Goal: Task Accomplishment & Management: Use online tool/utility

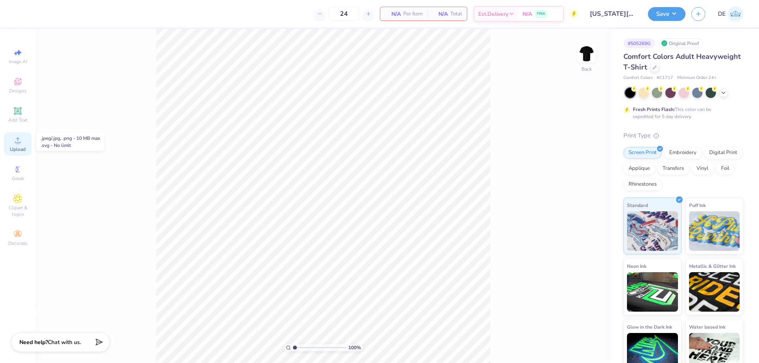
click at [20, 147] on span "Upload" at bounding box center [18, 149] width 16 height 6
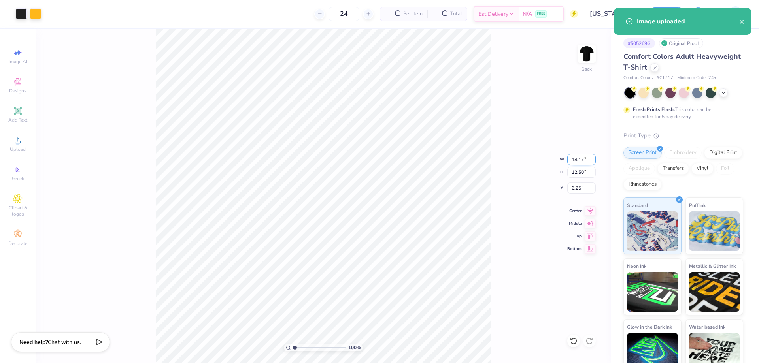
click at [575, 160] on input "14.17" at bounding box center [581, 159] width 28 height 11
type input "3.00"
type input "2.65"
type input "11.18"
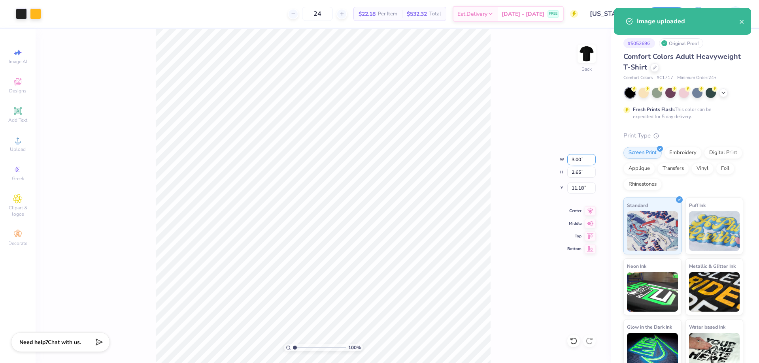
click at [578, 158] on input "3.00" at bounding box center [581, 159] width 28 height 11
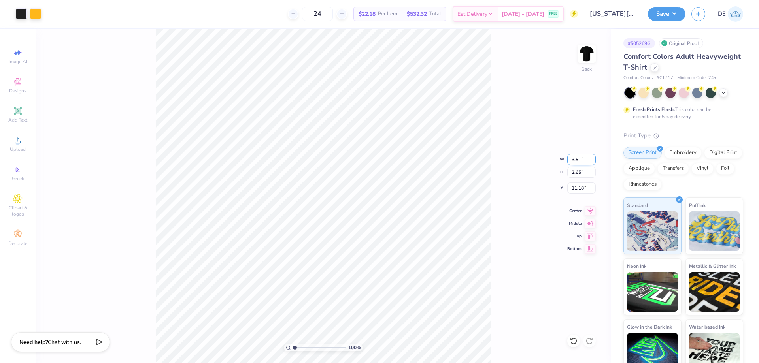
type input "3.50"
type input "3.09"
type input "3.00"
click at [518, 164] on div "100 % Back W 3.50 3.50 " H 3.09 3.09 " Y 3.00 3.00 " Center Middle Top Bottom" at bounding box center [323, 196] width 575 height 334
click at [584, 58] on img at bounding box center [587, 54] width 32 height 32
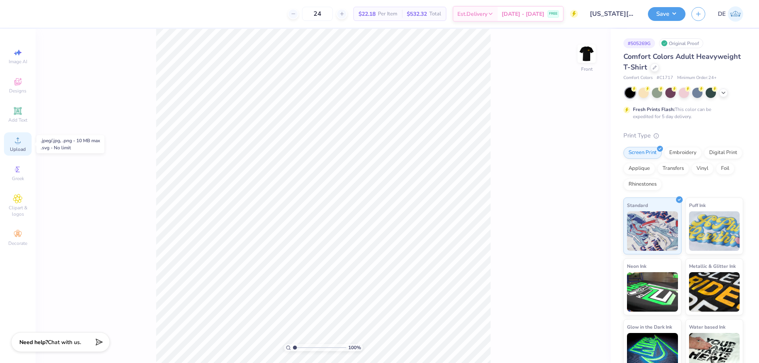
click at [24, 144] on div "Upload" at bounding box center [18, 143] width 28 height 23
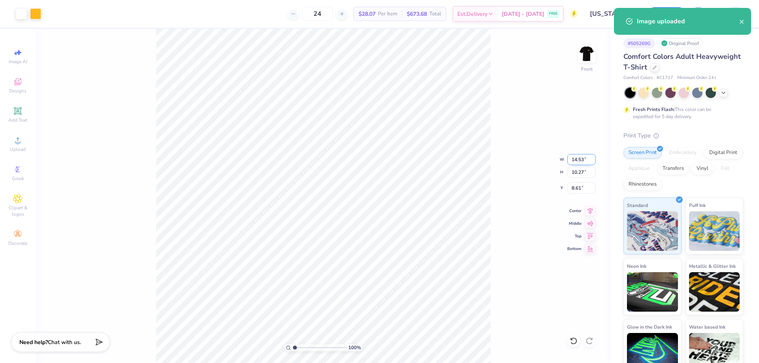
click at [574, 157] on input "14.53" at bounding box center [581, 159] width 28 height 11
type input "12.00"
type input "8.48"
click at [573, 186] on input "9.51" at bounding box center [581, 188] width 28 height 11
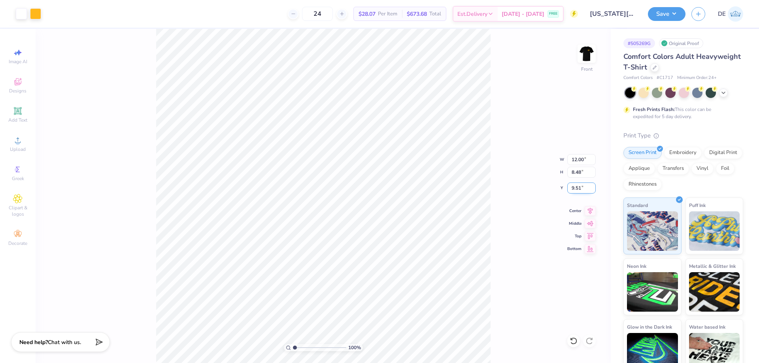
click at [573, 186] on input "9.51" at bounding box center [581, 188] width 28 height 11
type input "3.00"
click at [507, 184] on div "100 % Front W 12.00 12.00 " H 8.48 8.48 " Y 3.00 3.00 " Center Middle Top Bottom" at bounding box center [323, 196] width 575 height 334
click at [659, 13] on button "Save" at bounding box center [667, 13] width 38 height 14
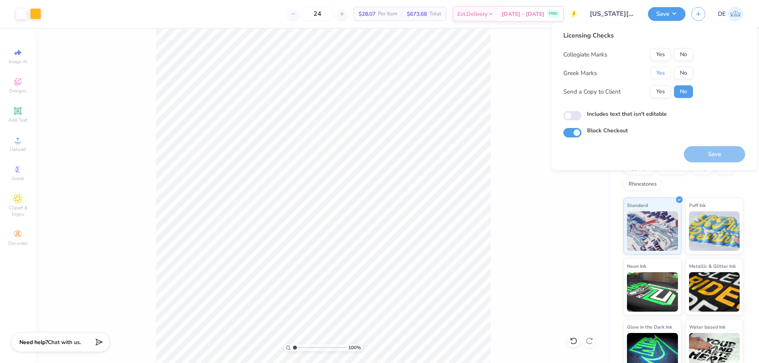
click at [656, 73] on button "Yes" at bounding box center [660, 73] width 21 height 13
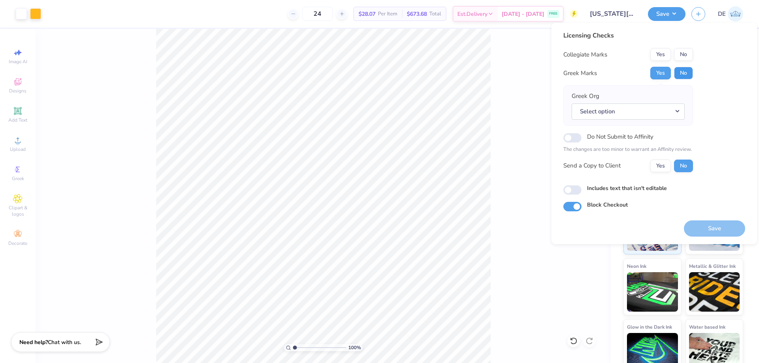
click at [681, 72] on button "No" at bounding box center [683, 73] width 19 height 13
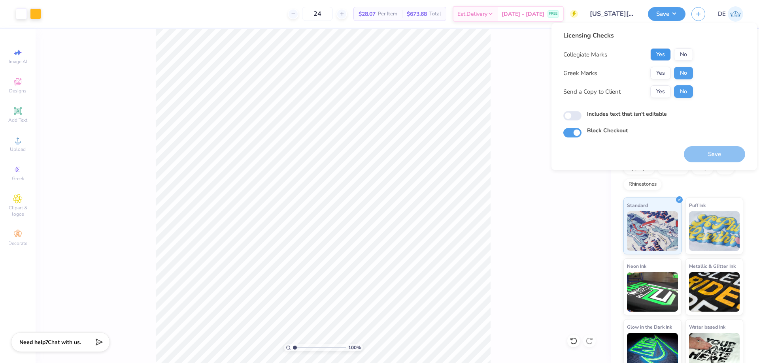
click at [666, 50] on button "Yes" at bounding box center [660, 54] width 21 height 13
click at [704, 154] on button "Save" at bounding box center [714, 154] width 61 height 16
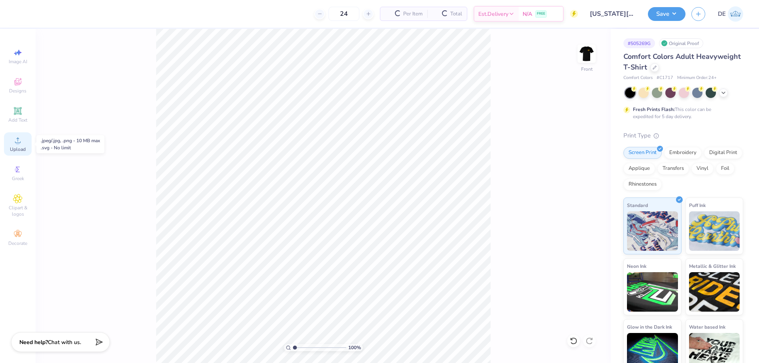
click at [16, 143] on icon at bounding box center [18, 141] width 6 height 6
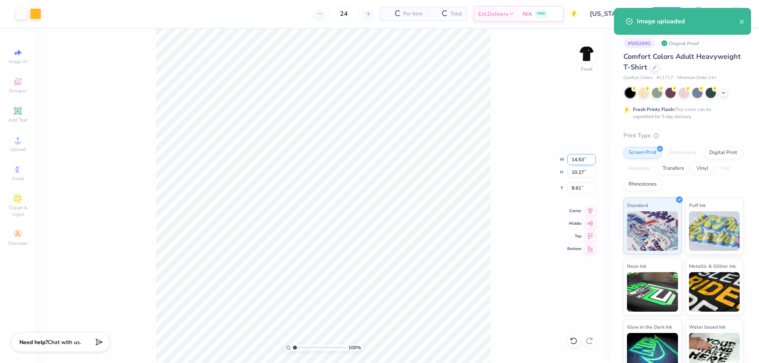
click at [576, 162] on input "14.53" at bounding box center [581, 159] width 28 height 11
type input "12.00"
type input "8.48"
type input "9.51"
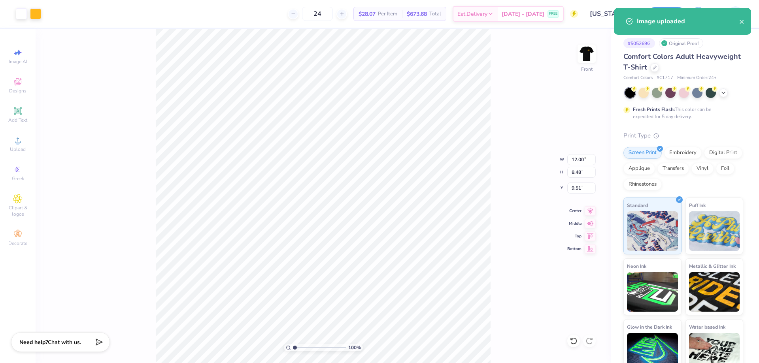
click at [582, 182] on div "100 % Front W 12.00 12.00 " H 8.48 8.48 " Y 9.51 9.51 " Center Middle Top Bottom" at bounding box center [323, 196] width 575 height 334
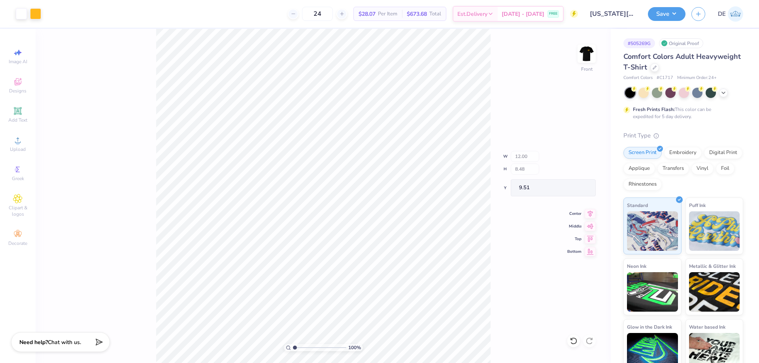
click at [580, 189] on div "100 % Front W 12.00 H 8.48 Y 9.51 Center Middle Top Bottom" at bounding box center [323, 196] width 575 height 334
click at [577, 186] on input "9.51" at bounding box center [581, 188] width 28 height 11
type input "3.00"
type input "1"
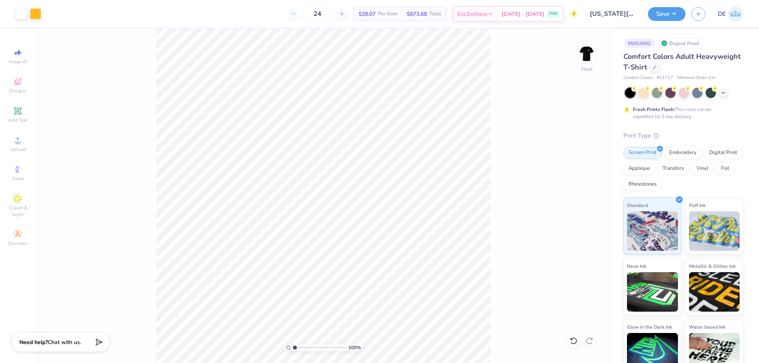
drag, startPoint x: 294, startPoint y: 348, endPoint x: 273, endPoint y: 343, distance: 21.9
click at [293, 344] on input "range" at bounding box center [319, 347] width 53 height 7
click at [588, 59] on img at bounding box center [587, 54] width 32 height 32
click at [593, 57] on img at bounding box center [587, 54] width 32 height 32
click at [657, 21] on div "Save DE" at bounding box center [703, 14] width 111 height 28
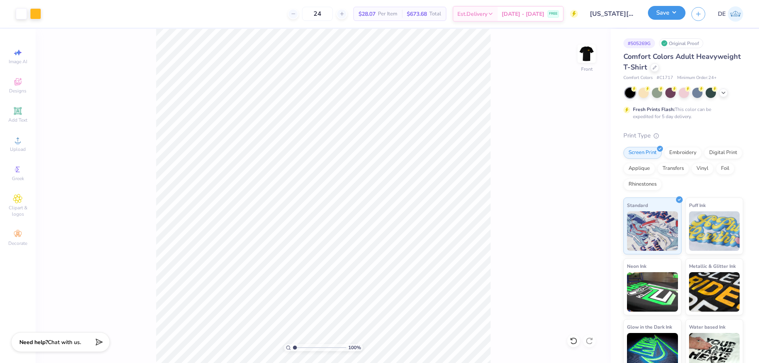
click at [661, 17] on button "Save" at bounding box center [667, 13] width 38 height 14
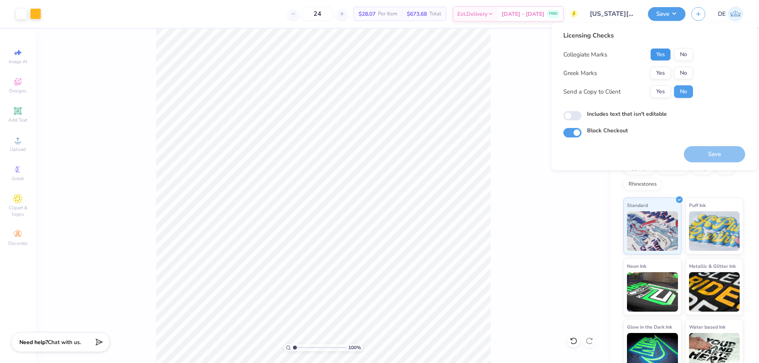
click at [656, 55] on button "Yes" at bounding box center [660, 54] width 21 height 13
drag, startPoint x: 679, startPoint y: 73, endPoint x: 694, endPoint y: 112, distance: 41.9
click at [680, 73] on button "No" at bounding box center [683, 73] width 19 height 13
click at [703, 151] on button "Save" at bounding box center [714, 154] width 61 height 16
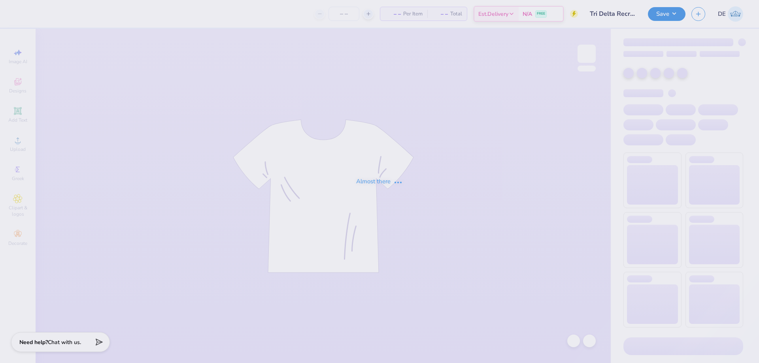
type input "50"
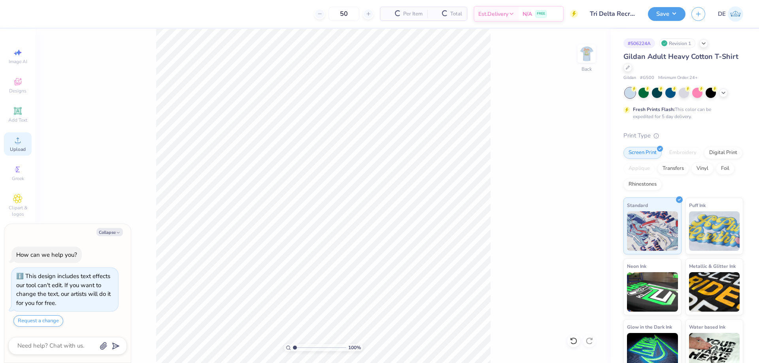
click at [25, 141] on div "Upload" at bounding box center [18, 143] width 28 height 23
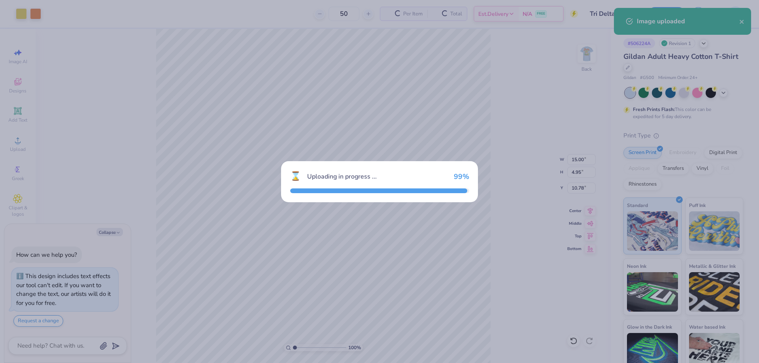
type textarea "x"
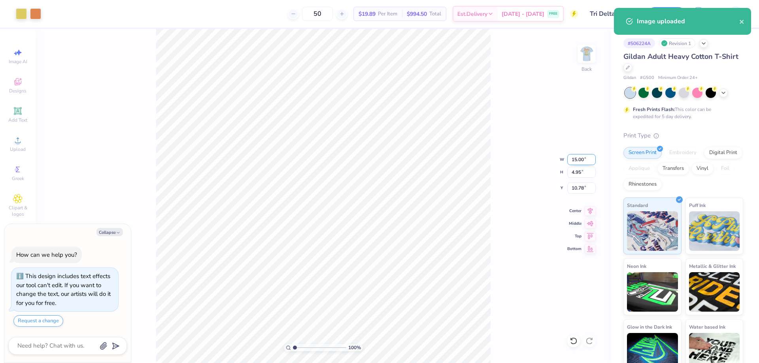
click at [571, 161] on input "15.00" at bounding box center [581, 159] width 28 height 11
click at [571, 160] on input "15.00" at bounding box center [581, 159] width 28 height 11
type input "3.5"
type textarea "x"
type input "3.50"
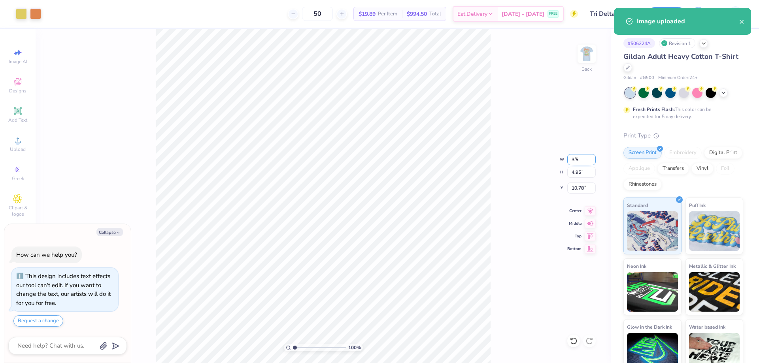
type input "1.15"
type input "12.67"
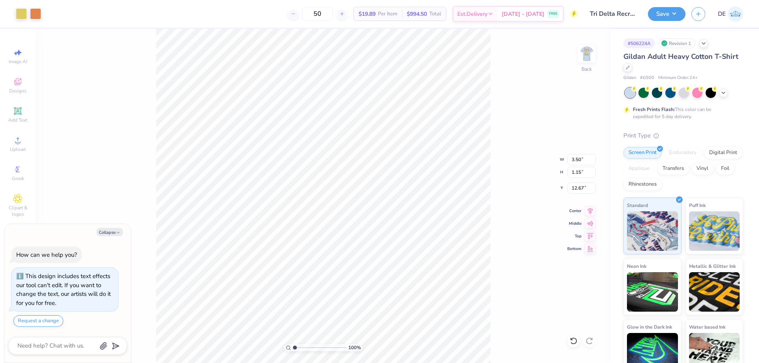
type textarea "x"
type input "3.00"
click at [585, 57] on img at bounding box center [587, 54] width 32 height 32
click at [28, 141] on div "Upload" at bounding box center [18, 143] width 28 height 23
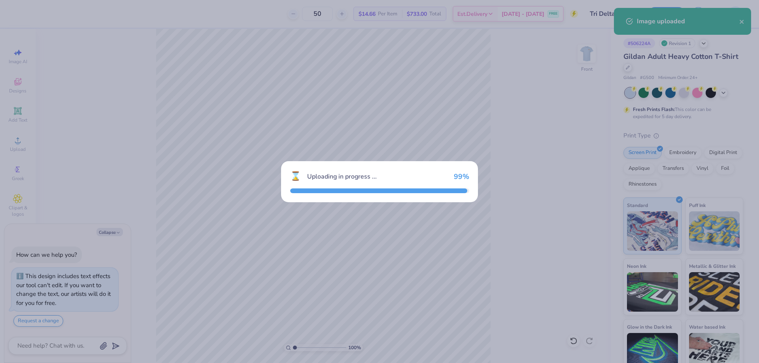
type textarea "x"
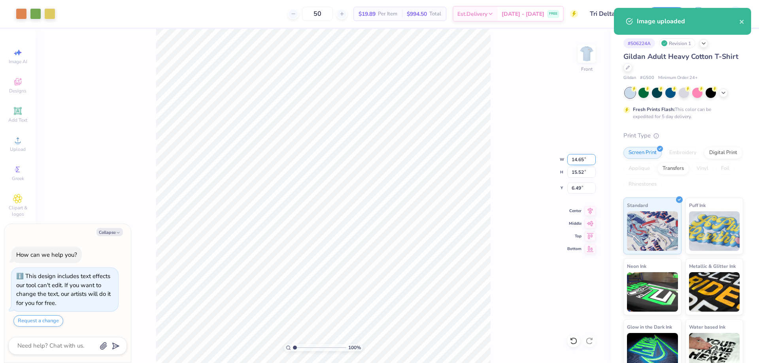
click at [576, 159] on input "14.65" at bounding box center [581, 159] width 28 height 11
type input "12"
type textarea "x"
type input "12.00"
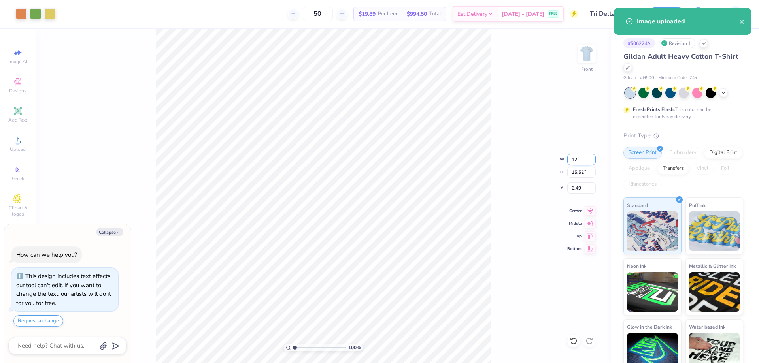
type input "12.71"
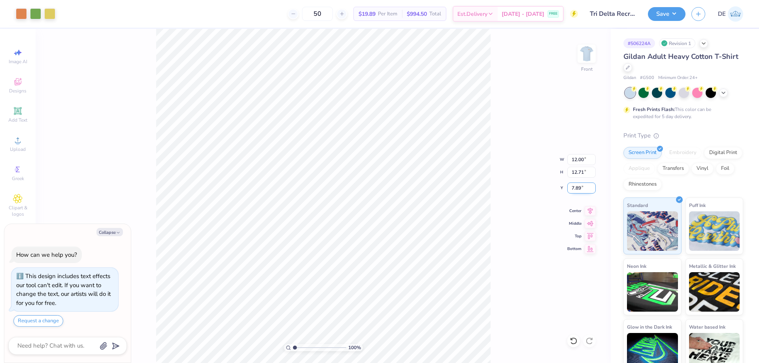
click at [573, 189] on input "7.89" at bounding box center [581, 188] width 28 height 11
type input "3"
type textarea "x"
type input "3.00"
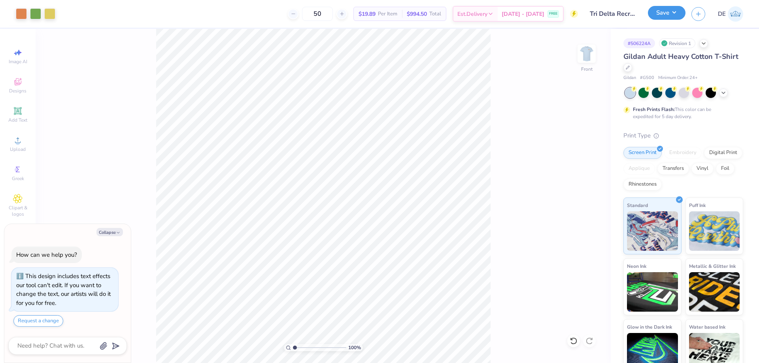
click at [673, 19] on button "Save" at bounding box center [667, 13] width 38 height 14
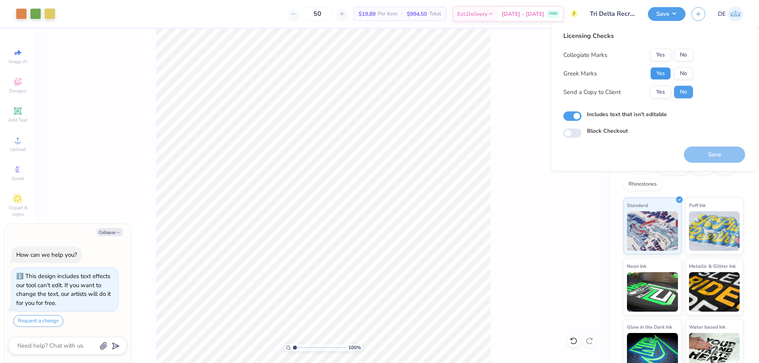
click at [653, 72] on button "Yes" at bounding box center [660, 73] width 21 height 13
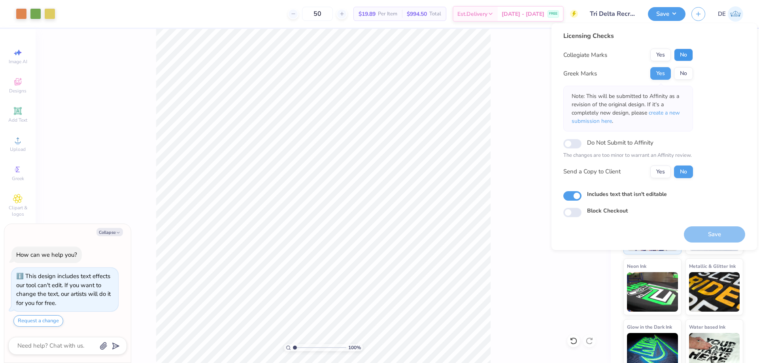
click at [678, 53] on button "No" at bounding box center [683, 55] width 19 height 13
click at [719, 231] on button "Save" at bounding box center [714, 234] width 61 height 16
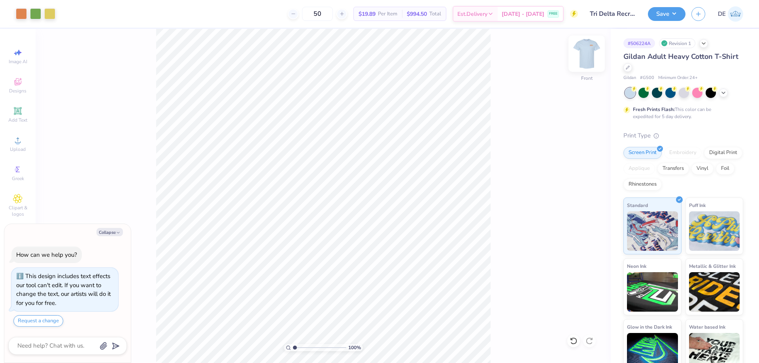
click at [583, 57] on img at bounding box center [587, 54] width 32 height 32
click at [595, 54] on img at bounding box center [587, 54] width 32 height 32
type textarea "x"
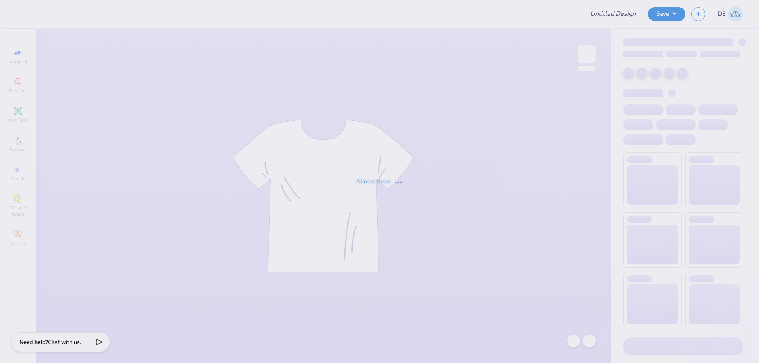
type input "Tri Delta Recruitment"
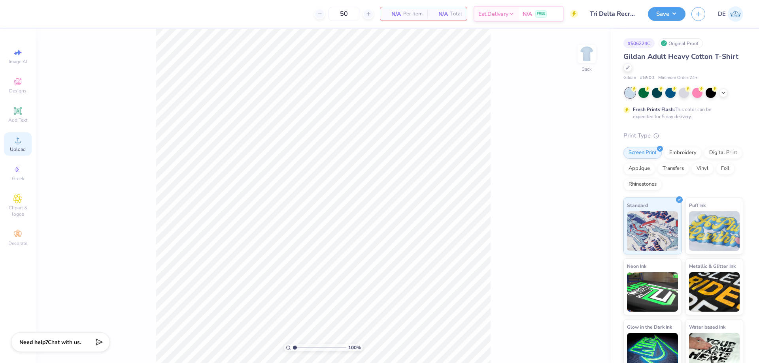
click at [19, 144] on circle at bounding box center [17, 143] width 4 height 4
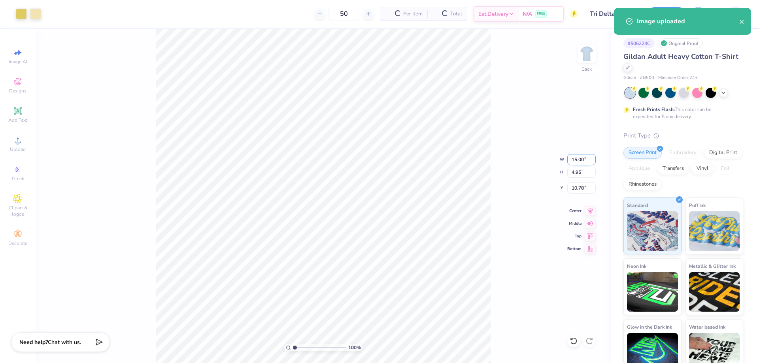
click at [576, 161] on input "15.00" at bounding box center [581, 159] width 28 height 11
click at [578, 162] on input "35" at bounding box center [581, 159] width 28 height 11
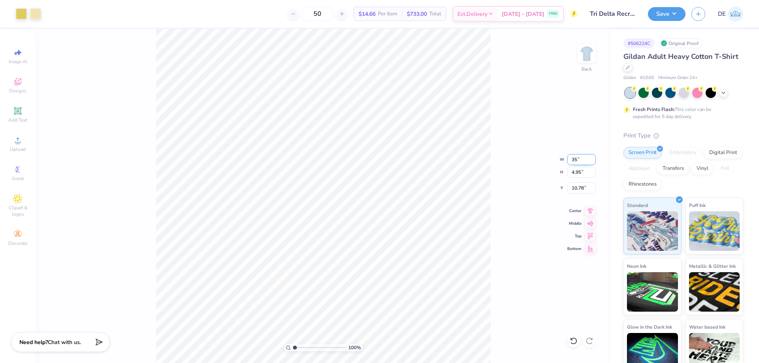
click at [578, 162] on input "35" at bounding box center [581, 159] width 28 height 11
type input "3.50"
type input "1.15"
type input "3.00"
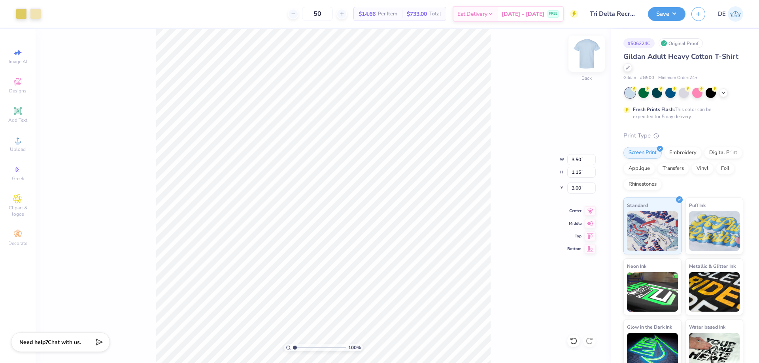
click at [582, 57] on img at bounding box center [587, 54] width 32 height 32
click at [9, 145] on div "Upload" at bounding box center [18, 143] width 28 height 23
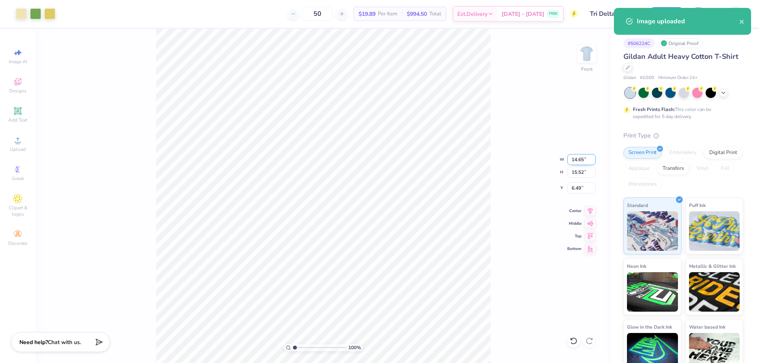
click at [573, 162] on input "14.65" at bounding box center [581, 159] width 28 height 11
type input "12.00"
type input "12.71"
click at [572, 190] on input "7.89" at bounding box center [581, 188] width 28 height 11
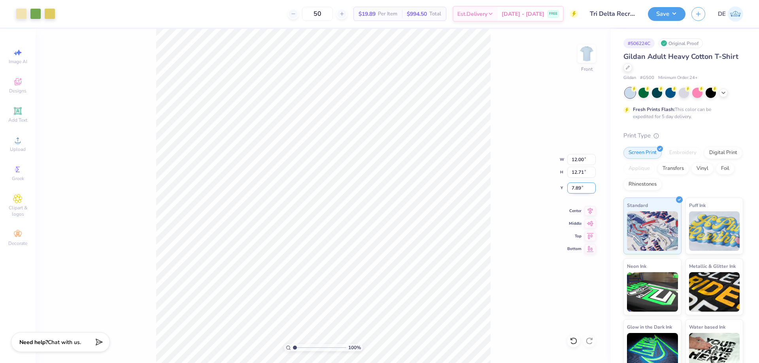
click at [572, 190] on input "7.89" at bounding box center [581, 188] width 28 height 11
type input "3.00"
click at [526, 132] on div "100 % Front W 12.00 12.00 " H 12.71 12.71 " Y 3.00 3.00 " Center Middle Top Bot…" at bounding box center [323, 196] width 575 height 334
click at [661, 21] on div "Save DE" at bounding box center [703, 14] width 111 height 28
click at [663, 18] on button "Save" at bounding box center [667, 13] width 38 height 14
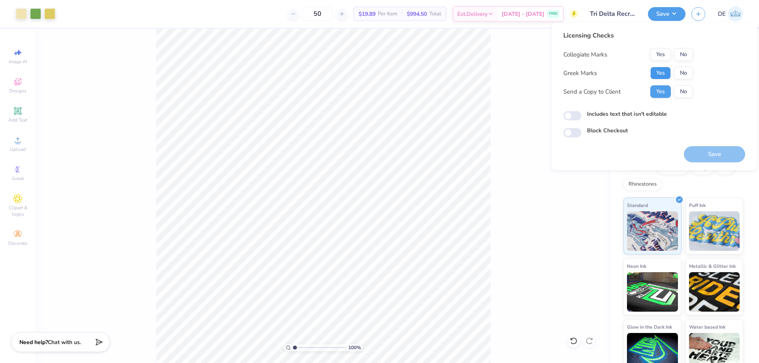
click at [659, 75] on button "Yes" at bounding box center [660, 73] width 21 height 13
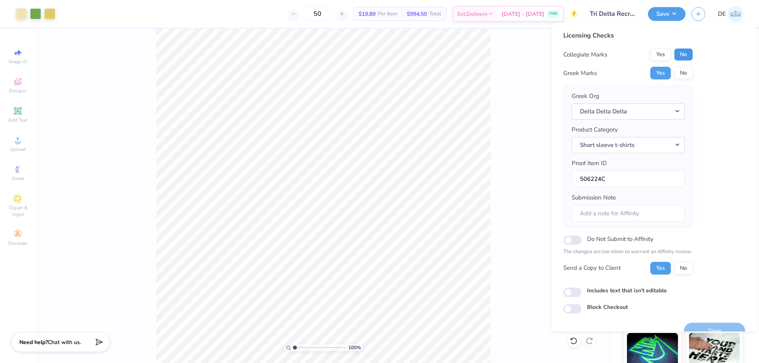
click at [685, 51] on button "No" at bounding box center [683, 54] width 19 height 13
click at [567, 240] on input "Do Not Submit to Affinity" at bounding box center [572, 239] width 18 height 9
checkbox input "true"
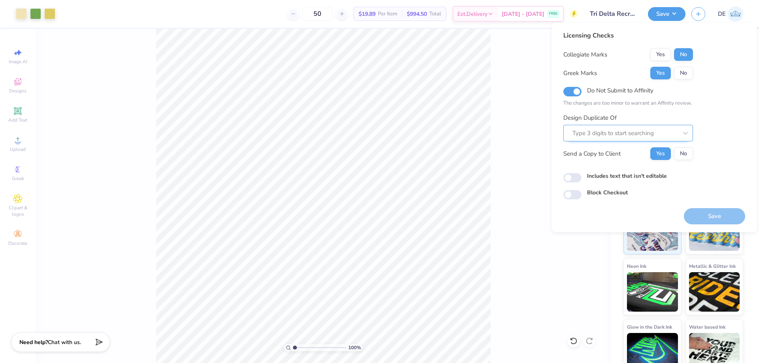
click at [574, 134] on div at bounding box center [624, 133] width 105 height 11
paste input "506224A"
click at [595, 156] on div "506224A" at bounding box center [627, 154] width 123 height 13
type input "506224A"
click at [731, 214] on button "Save" at bounding box center [714, 216] width 61 height 16
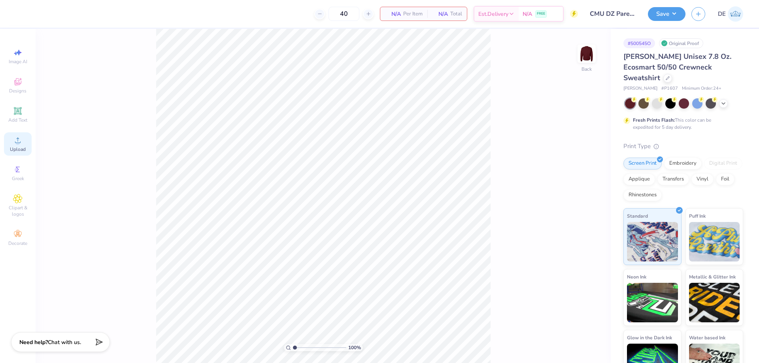
click at [22, 143] on icon at bounding box center [17, 140] width 9 height 9
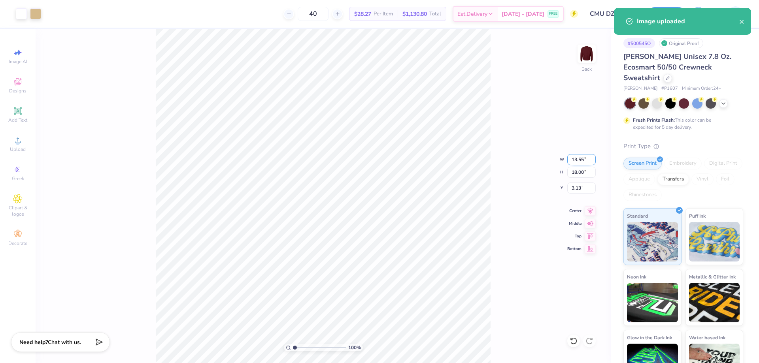
click at [576, 157] on input "13.55" at bounding box center [581, 159] width 28 height 11
type input "12.00"
type input "15.94"
type input "4.15"
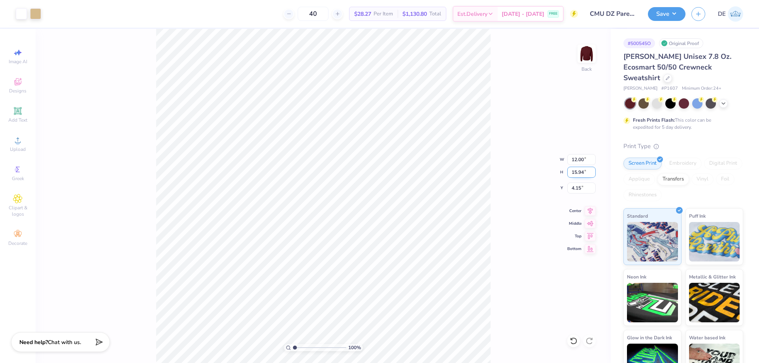
click at [572, 173] on input "15.94" at bounding box center [581, 172] width 28 height 11
type input "14"
type input "10.54"
type input "14.00"
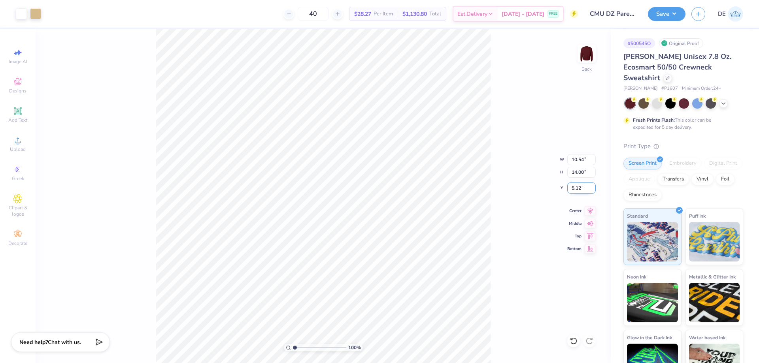
click at [576, 183] on input "5.12" at bounding box center [581, 188] width 28 height 11
type input "3.00"
click at [520, 123] on div "100 % Back W 10.54 10.54 " H 14.00 14.00 " Y 3.00 3.00 " Center Middle Top Bott…" at bounding box center [323, 196] width 575 height 334
click at [573, 173] on input "14.00" at bounding box center [581, 172] width 28 height 11
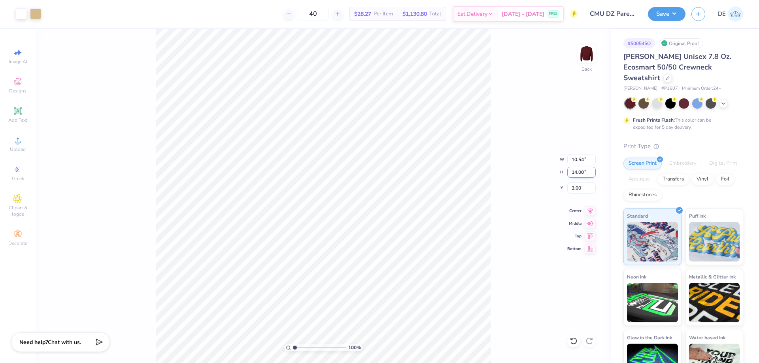
click at [573, 173] on input "14.00" at bounding box center [581, 172] width 28 height 11
type input "14.5"
type input "10.92"
type input "14.50"
click at [570, 191] on input "2.75" at bounding box center [581, 188] width 28 height 11
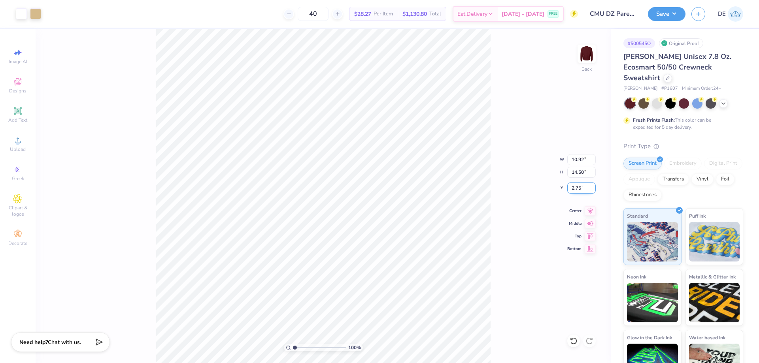
click at [570, 190] on input "2.75" at bounding box center [581, 188] width 28 height 11
type input "3.00"
click at [492, 176] on div "100 % Back W 10.92 10.92 " H 14.50 14.50 " Y 3.00 3.00 " Center Middle Top Bott…" at bounding box center [323, 196] width 575 height 334
click at [498, 209] on div "100 % Back W 10.92 10.92 " H 14.50 14.50 " Y 3.00 3.00 " Center Middle Top Bott…" at bounding box center [323, 196] width 575 height 334
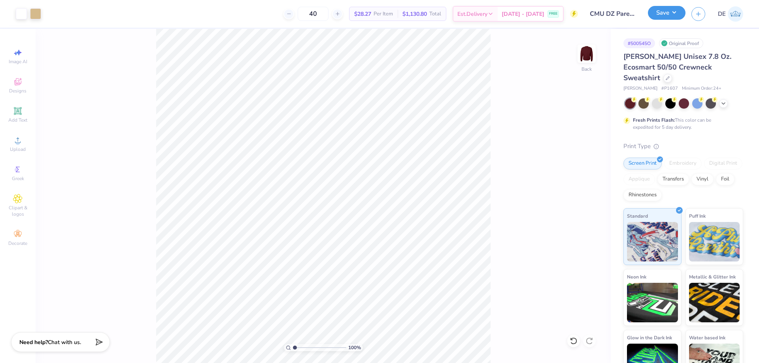
click at [652, 18] on button "Save" at bounding box center [667, 13] width 38 height 14
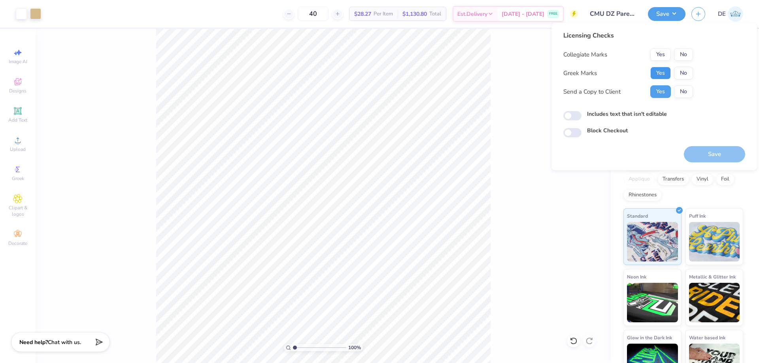
click at [656, 73] on button "Yes" at bounding box center [660, 73] width 21 height 13
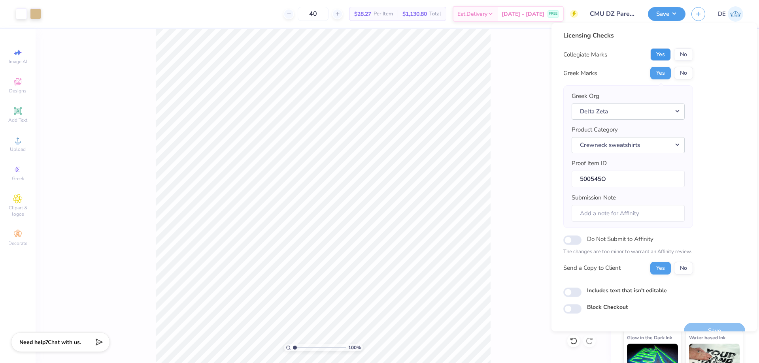
click at [657, 55] on button "Yes" at bounding box center [660, 54] width 21 height 13
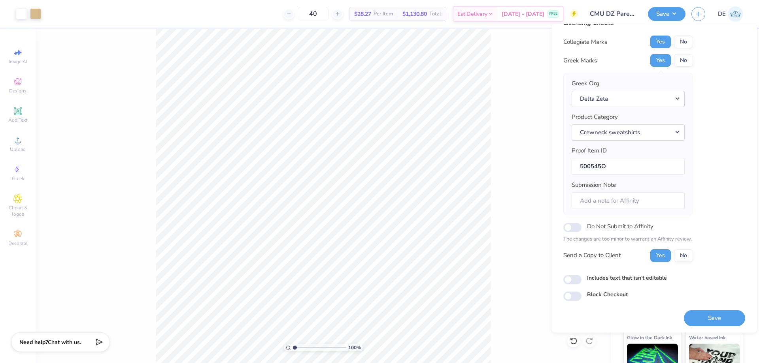
scroll to position [15, 0]
click at [720, 311] on button "Save" at bounding box center [714, 317] width 61 height 16
